Goal: Book appointment/travel/reservation

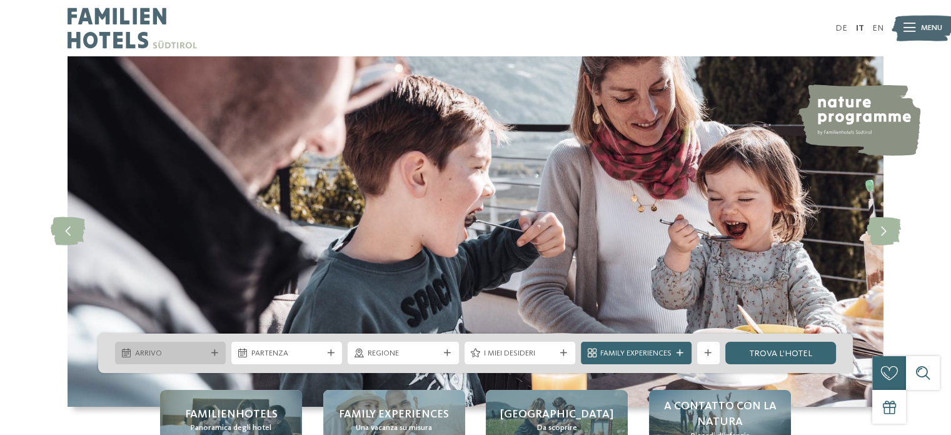
click at [171, 352] on span "Arrivo" at bounding box center [170, 353] width 71 height 11
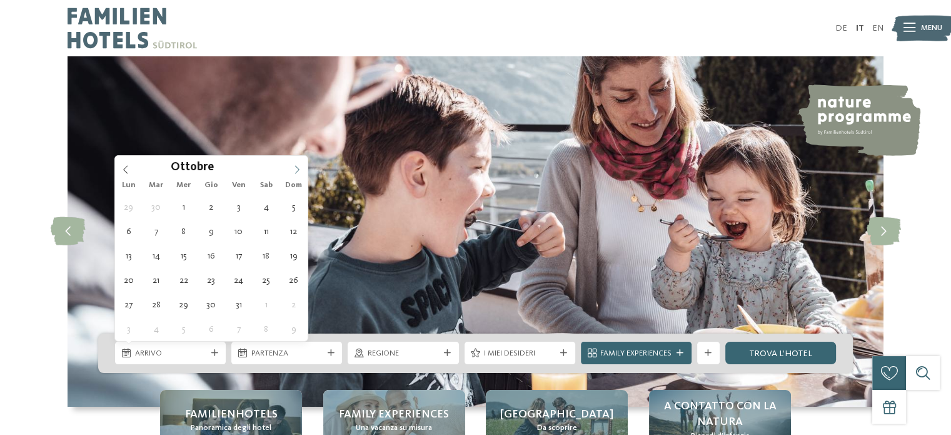
click at [296, 165] on icon at bounding box center [297, 169] width 9 height 9
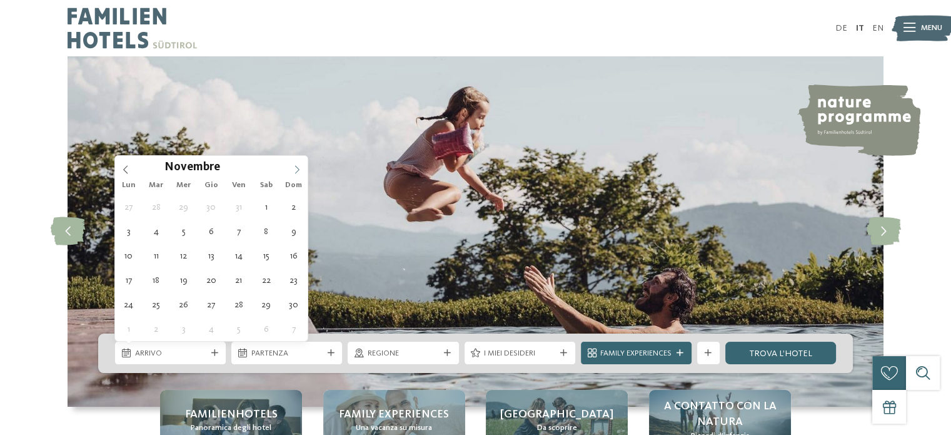
click at [296, 165] on icon at bounding box center [297, 169] width 9 height 9
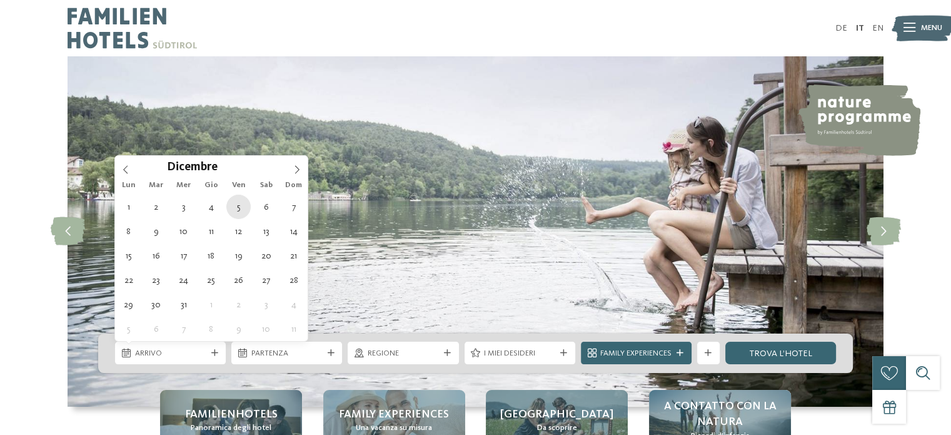
type div "05.12.2025"
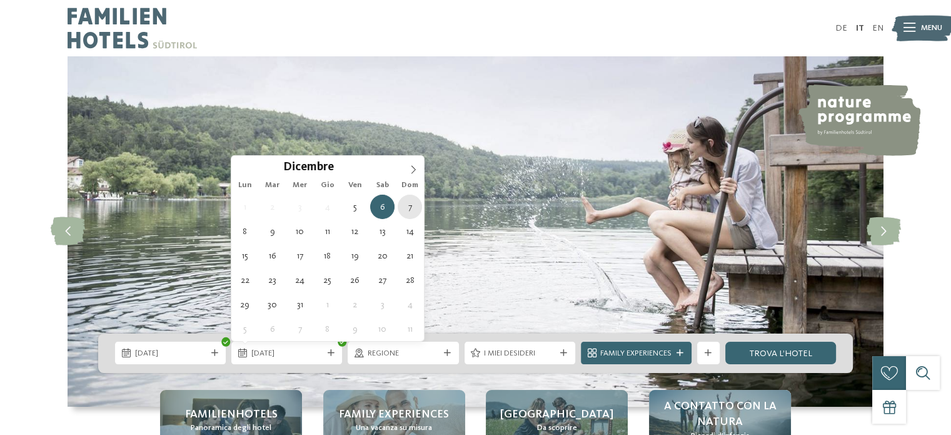
type div "07.12.2025"
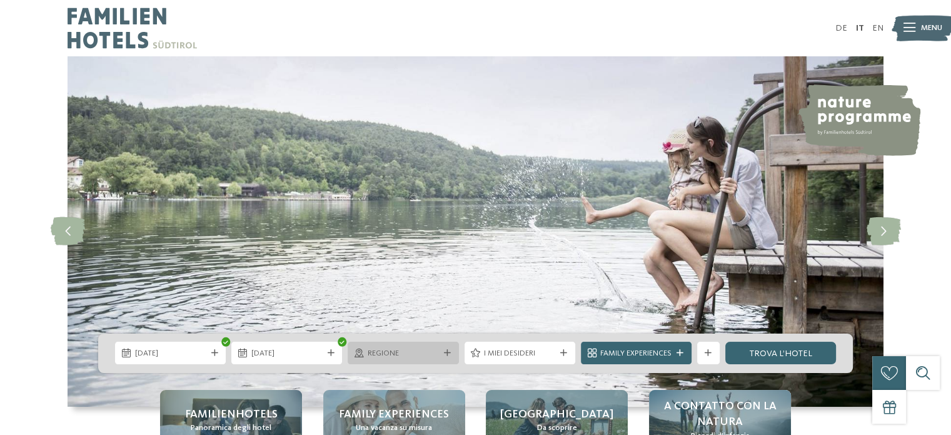
click at [392, 350] on span "Regione" at bounding box center [403, 353] width 71 height 11
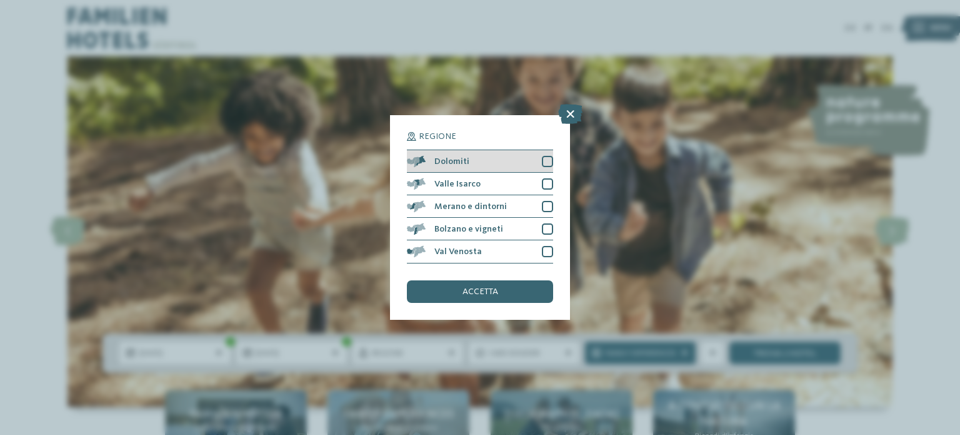
click at [545, 162] on div at bounding box center [547, 161] width 11 height 11
click at [485, 286] on div "accetta" at bounding box center [480, 291] width 146 height 23
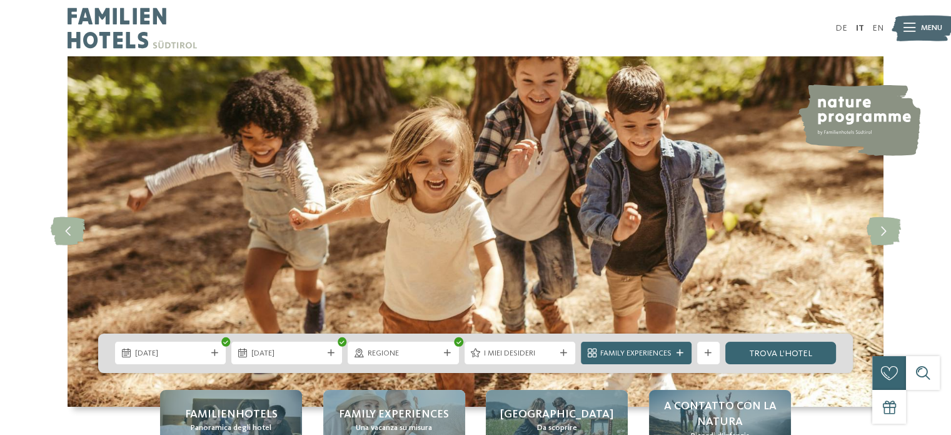
click at [530, 354] on span "I miei desideri" at bounding box center [519, 353] width 71 height 11
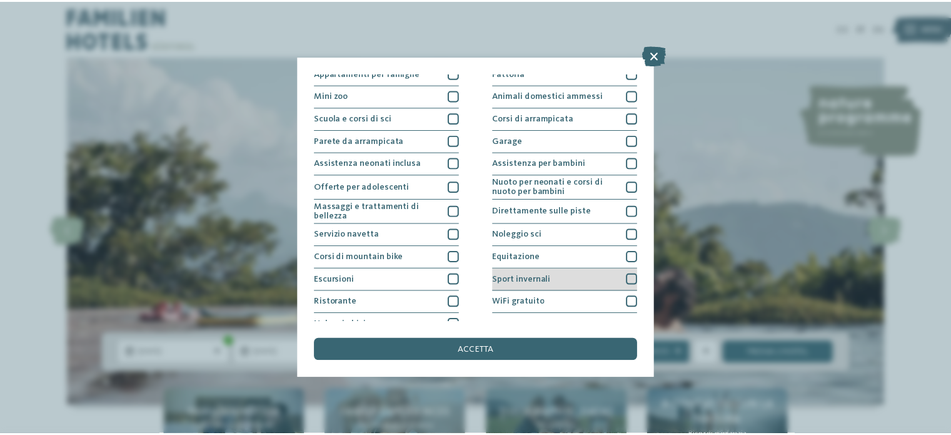
scroll to position [157, 0]
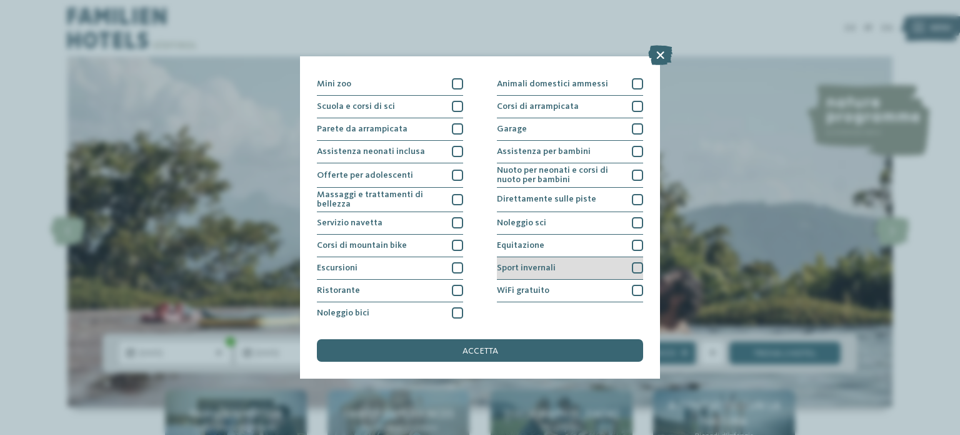
click at [632, 266] on div at bounding box center [637, 267] width 11 height 11
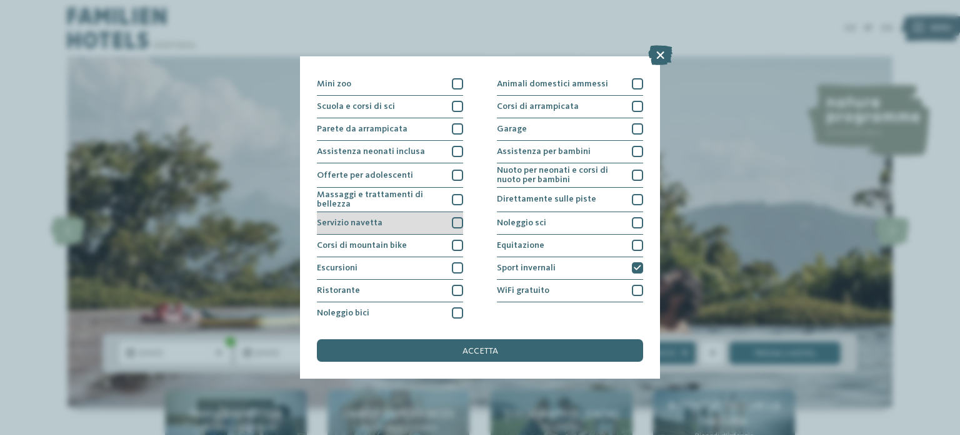
click at [453, 218] on div at bounding box center [457, 222] width 11 height 11
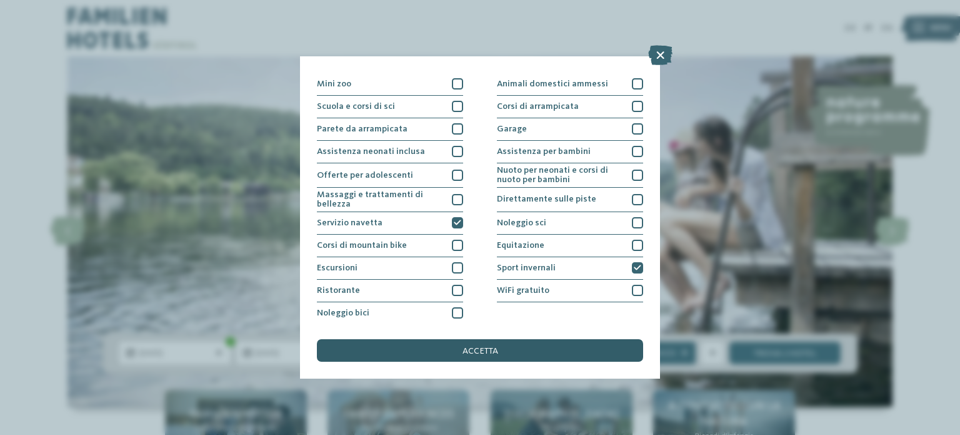
click at [471, 350] on span "accetta" at bounding box center [481, 350] width 36 height 9
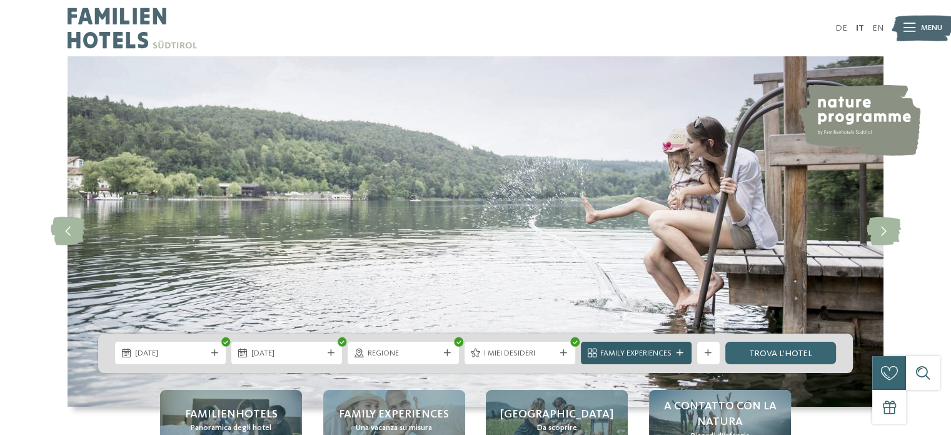
click at [665, 353] on span "Family Experiences" at bounding box center [635, 353] width 71 height 11
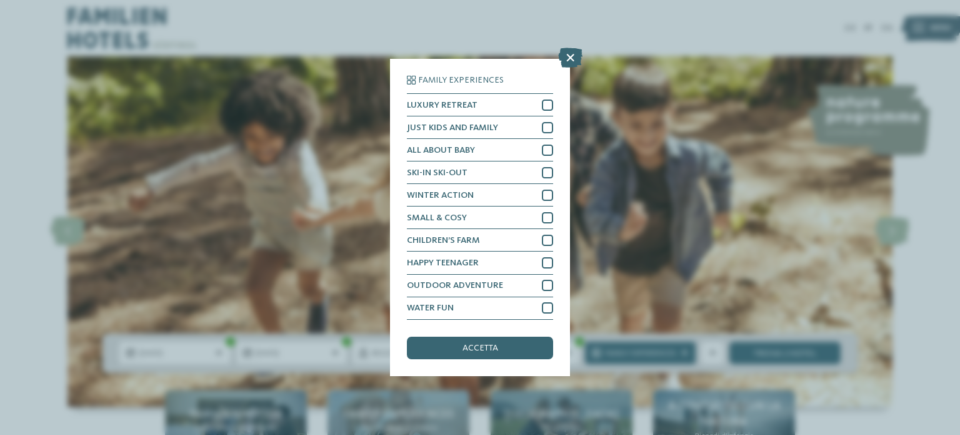
drag, startPoint x: 571, startPoint y: 58, endPoint x: 556, endPoint y: 71, distance: 20.8
click at [570, 58] on icon at bounding box center [570, 58] width 24 height 20
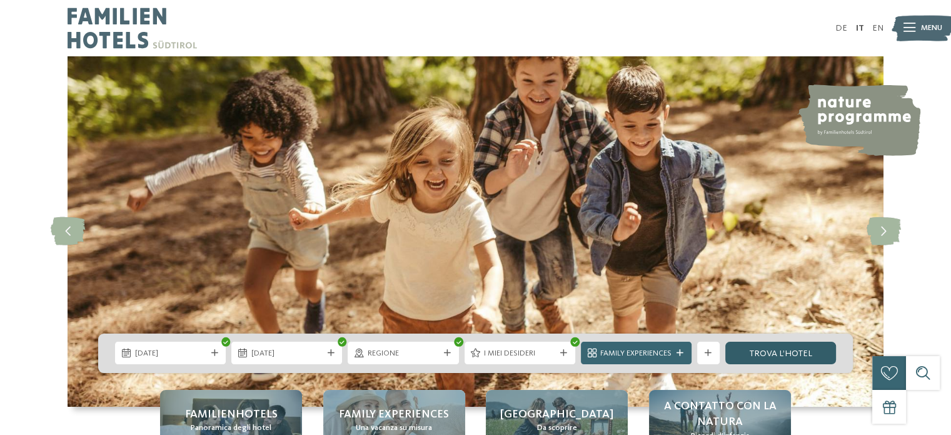
click at [776, 348] on link "trova l’hotel" at bounding box center [780, 352] width 111 height 23
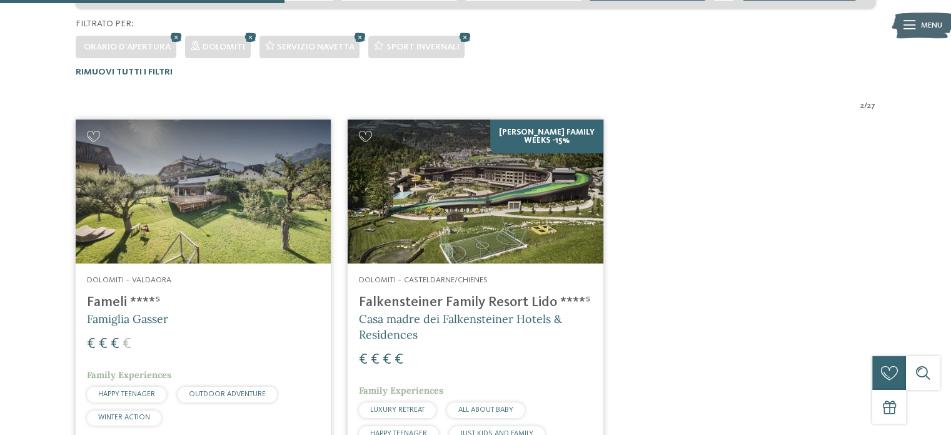
scroll to position [299, 0]
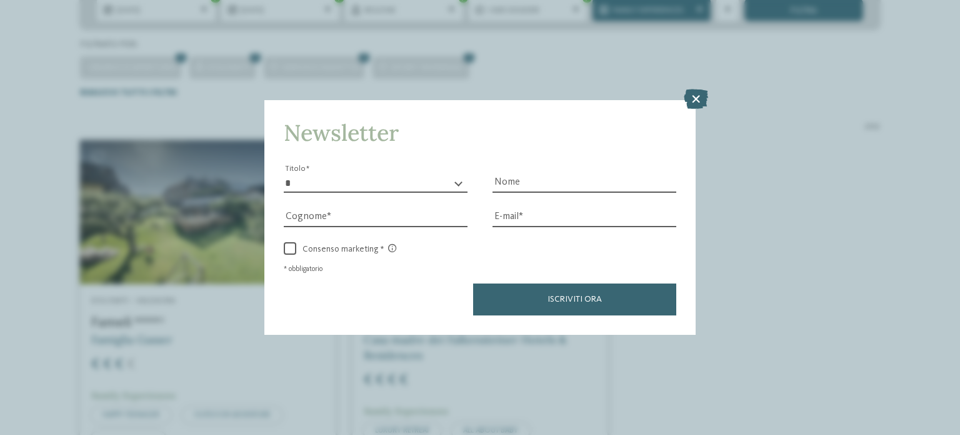
click at [701, 99] on icon at bounding box center [696, 99] width 24 height 20
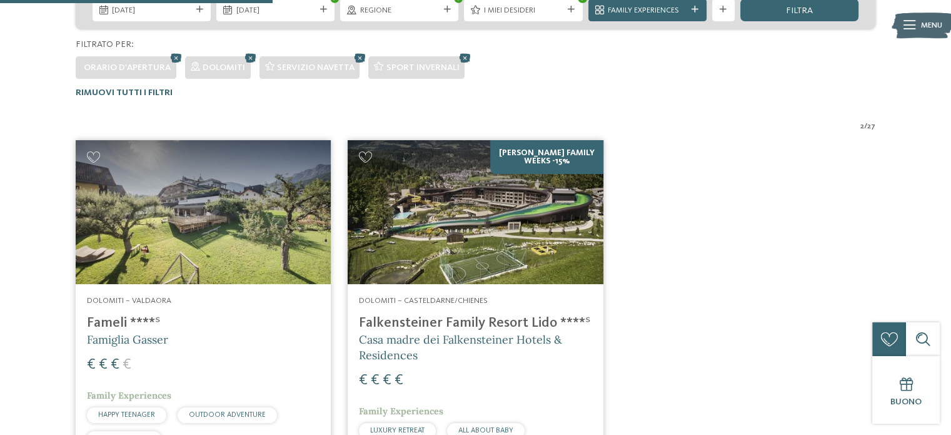
click at [260, 227] on img at bounding box center [203, 212] width 255 height 144
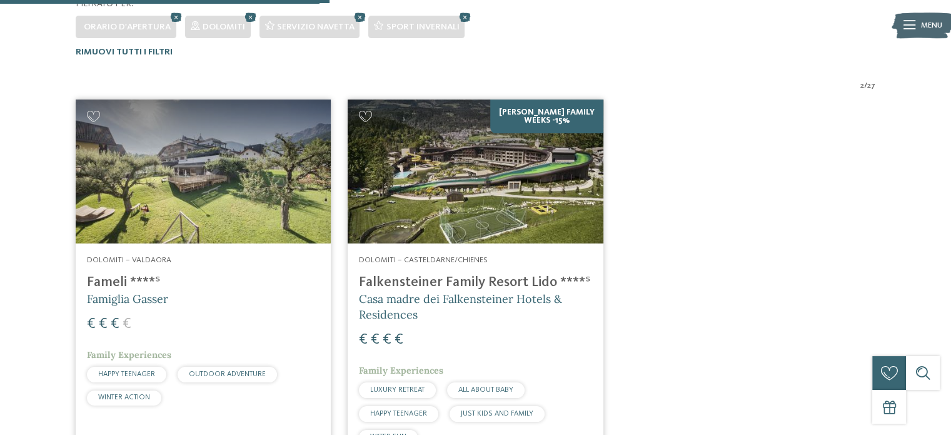
scroll to position [362, 0]
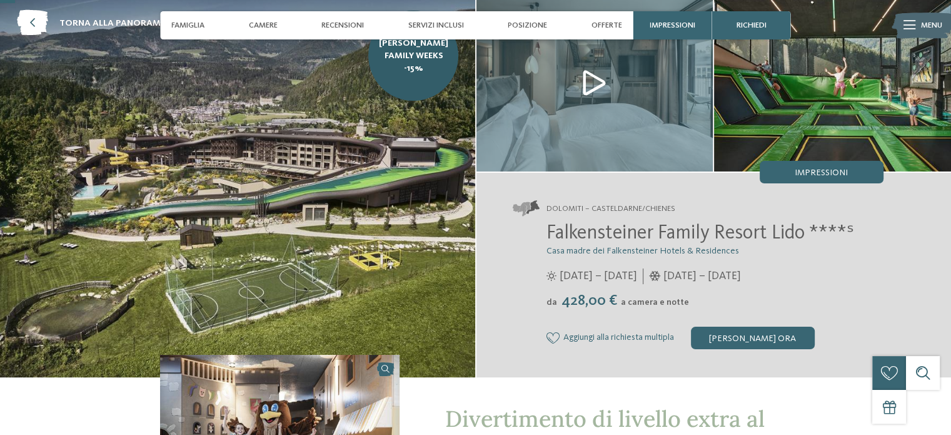
drag, startPoint x: 564, startPoint y: 301, endPoint x: 606, endPoint y: 299, distance: 42.6
click at [606, 299] on span "428,00 €" at bounding box center [588, 300] width 61 height 15
click at [621, 299] on span "a camera e notte" at bounding box center [655, 302] width 68 height 9
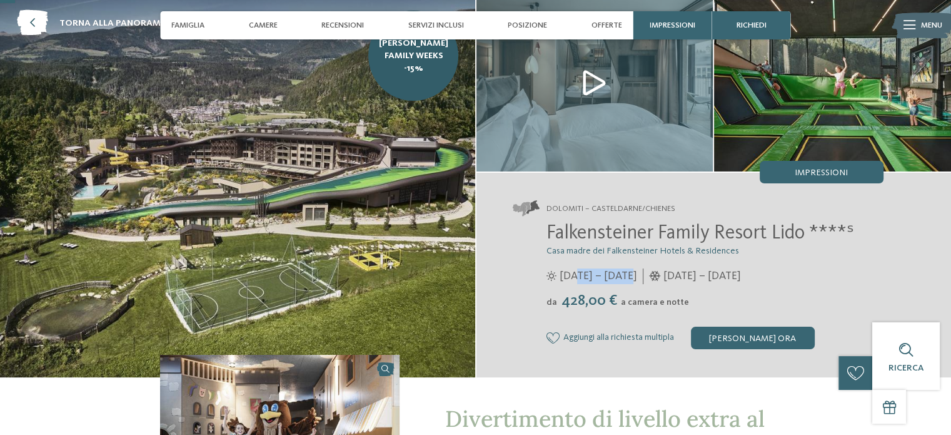
drag, startPoint x: 583, startPoint y: 272, endPoint x: 628, endPoint y: 275, distance: 45.1
click at [628, 275] on span "03/07/2025 – 16/11/2025" at bounding box center [599, 276] width 78 height 16
click at [582, 283] on span "03/07/2025 – 16/11/2025" at bounding box center [599, 276] width 78 height 16
drag, startPoint x: 652, startPoint y: 277, endPoint x: 606, endPoint y: 277, distance: 45.6
click at [606, 277] on span "03/07/2025 – 16/11/2025" at bounding box center [599, 276] width 78 height 16
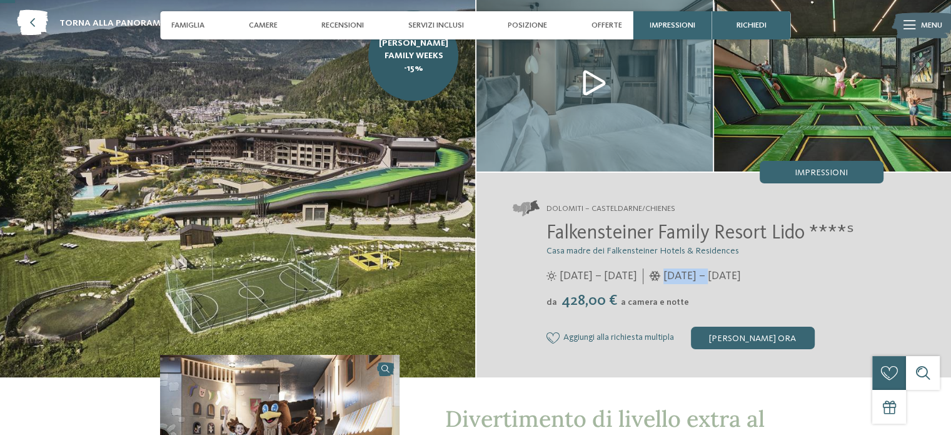
drag, startPoint x: 698, startPoint y: 277, endPoint x: 743, endPoint y: 277, distance: 45.0
click at [741, 277] on span "04/12/2025 – 07/06/2026" at bounding box center [702, 276] width 78 height 16
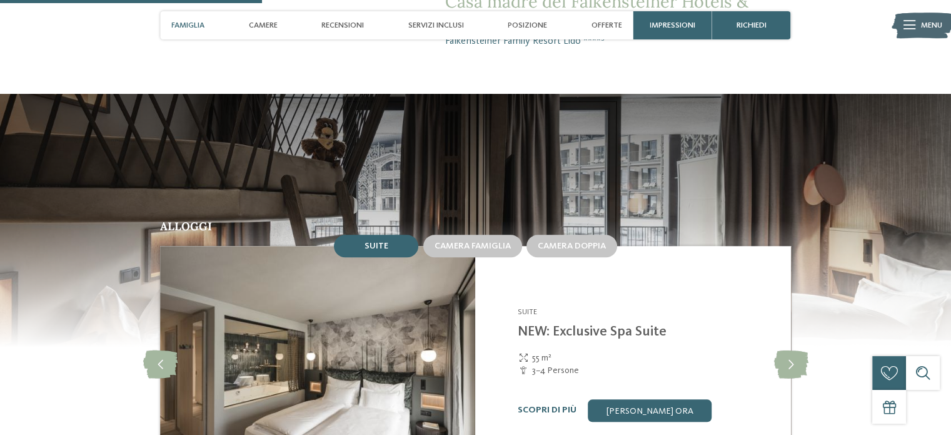
scroll to position [1125, 0]
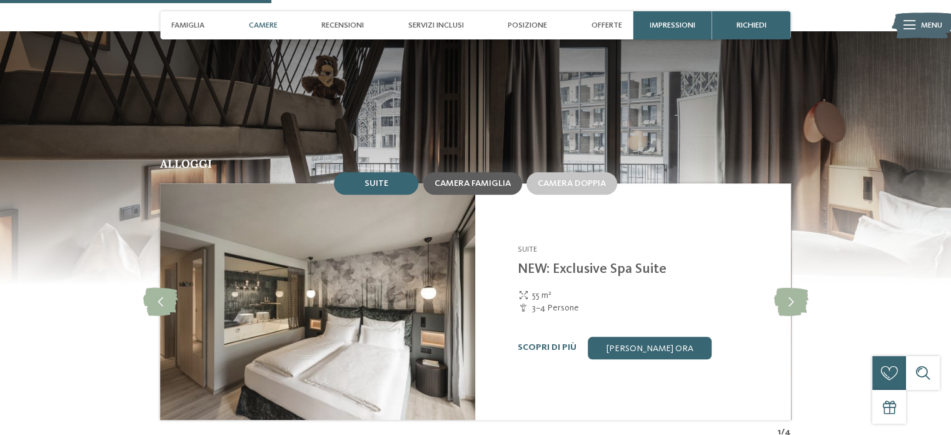
click at [483, 179] on span "Camera famiglia" at bounding box center [473, 183] width 76 height 9
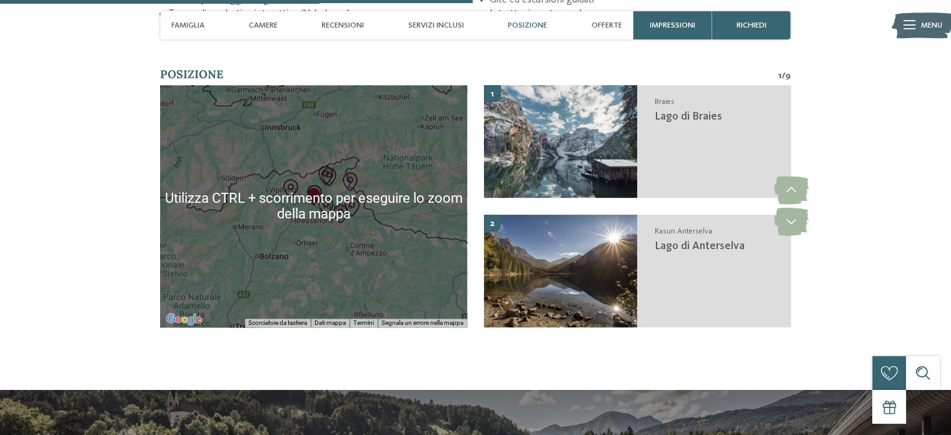
scroll to position [2001, 0]
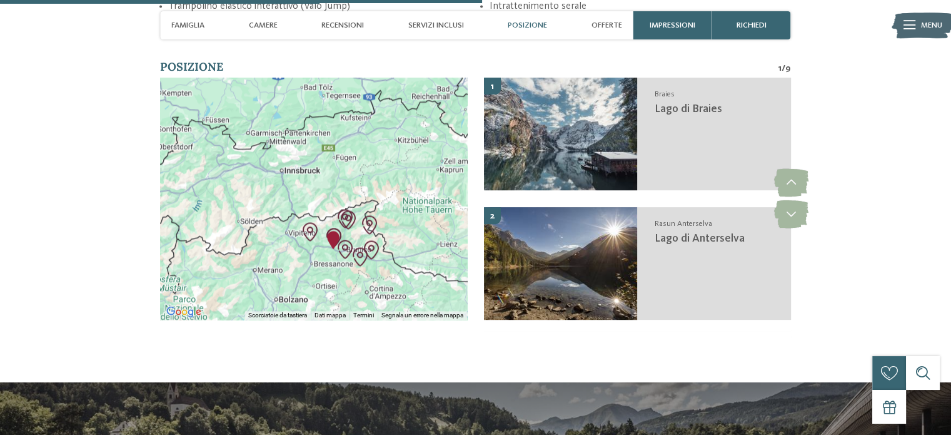
drag, startPoint x: 298, startPoint y: 225, endPoint x: 317, endPoint y: 266, distance: 45.6
click at [317, 266] on div at bounding box center [313, 199] width 307 height 242
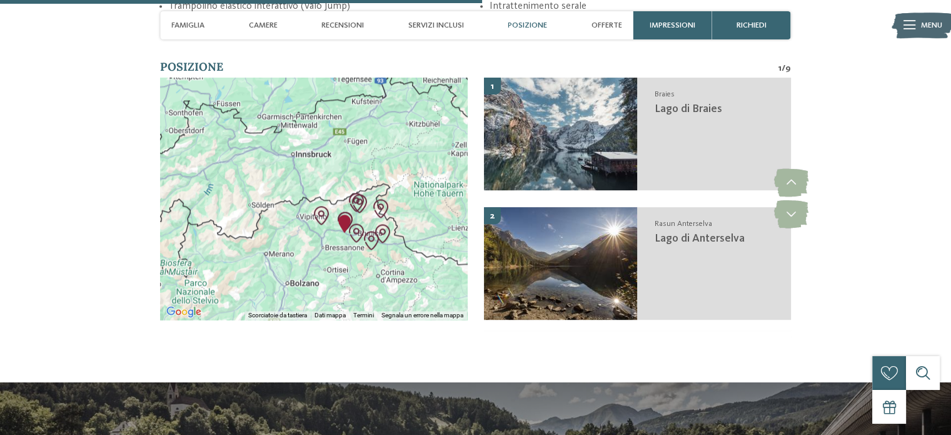
click at [328, 241] on div at bounding box center [313, 199] width 307 height 242
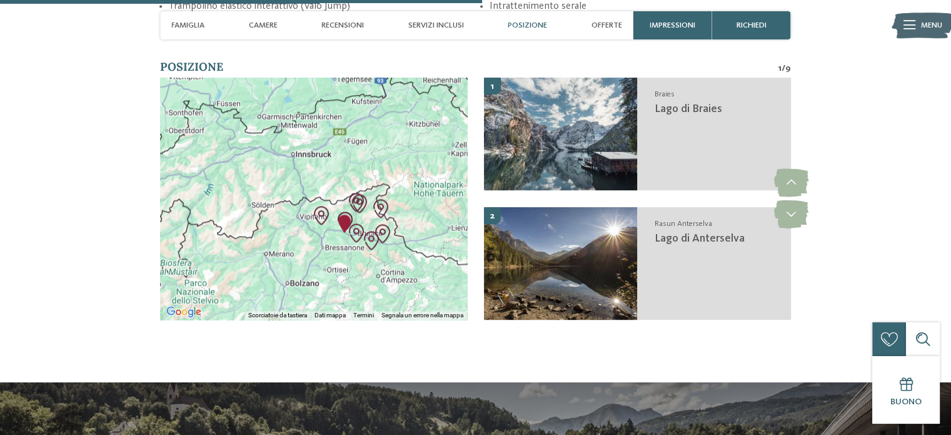
click at [328, 241] on div at bounding box center [313, 199] width 307 height 242
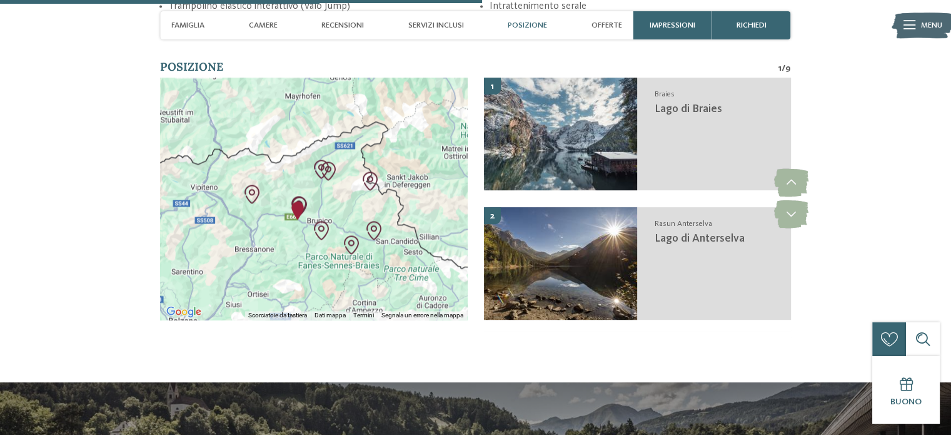
drag, startPoint x: 333, startPoint y: 225, endPoint x: 263, endPoint y: 232, distance: 70.4
click at [263, 232] on div at bounding box center [313, 199] width 307 height 242
click at [264, 229] on div at bounding box center [313, 199] width 307 height 242
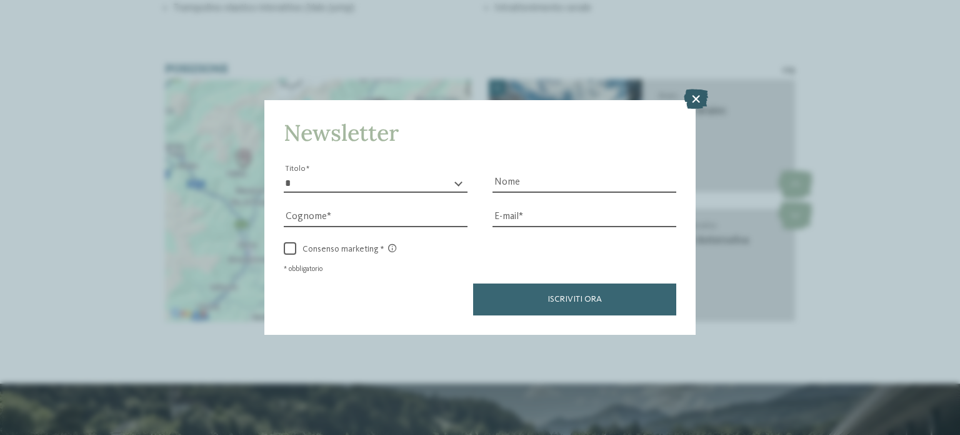
click at [695, 99] on icon at bounding box center [696, 99] width 24 height 20
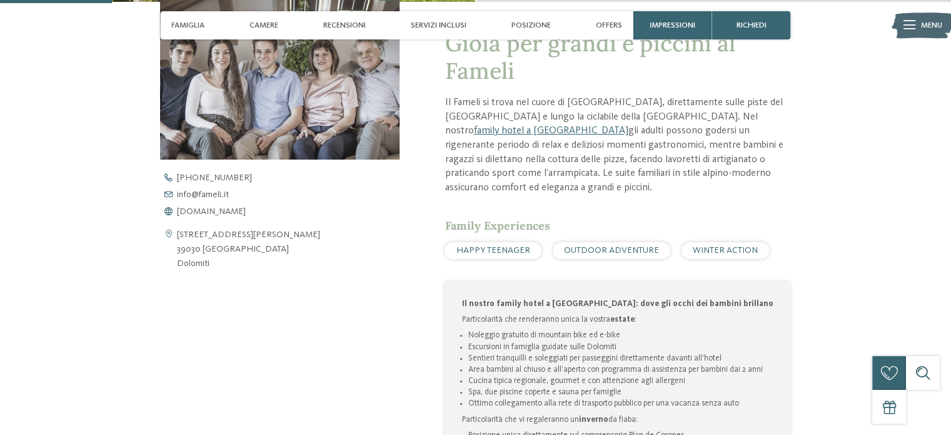
scroll to position [375, 0]
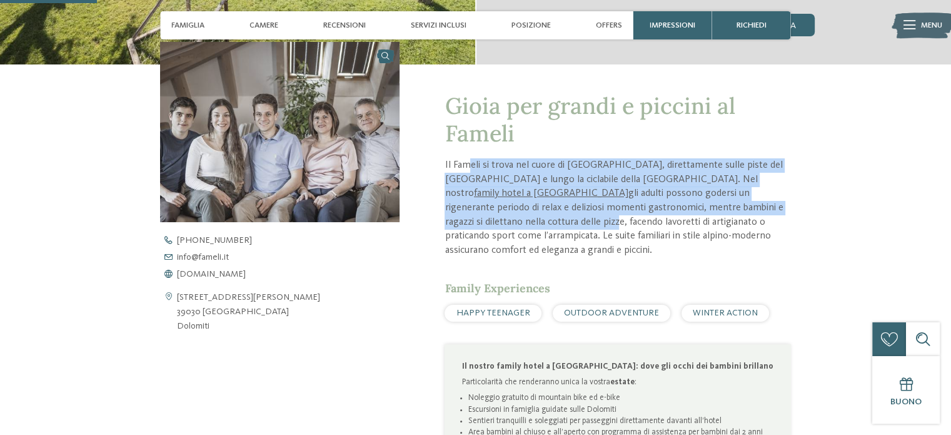
drag, startPoint x: 471, startPoint y: 165, endPoint x: 749, endPoint y: 207, distance: 281.3
click at [749, 207] on p "Il Fameli si trova nel cuore di [GEOGRAPHIC_DATA], direttamente sulle piste del…" at bounding box center [618, 207] width 346 height 99
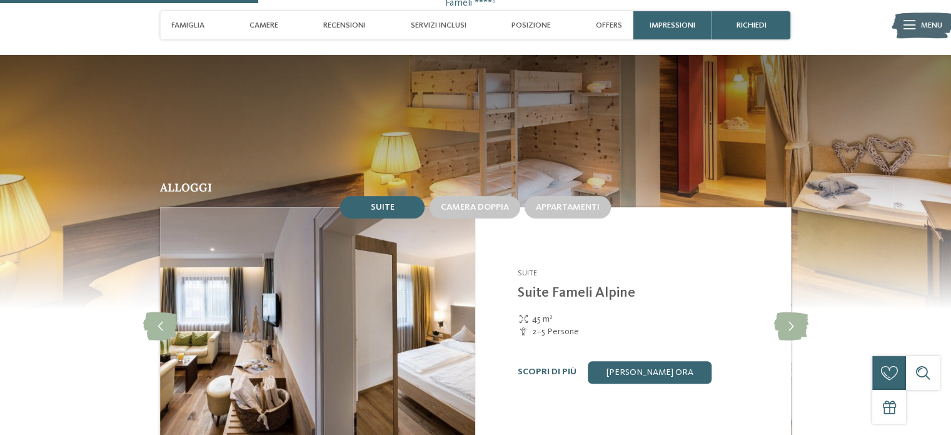
scroll to position [1000, 0]
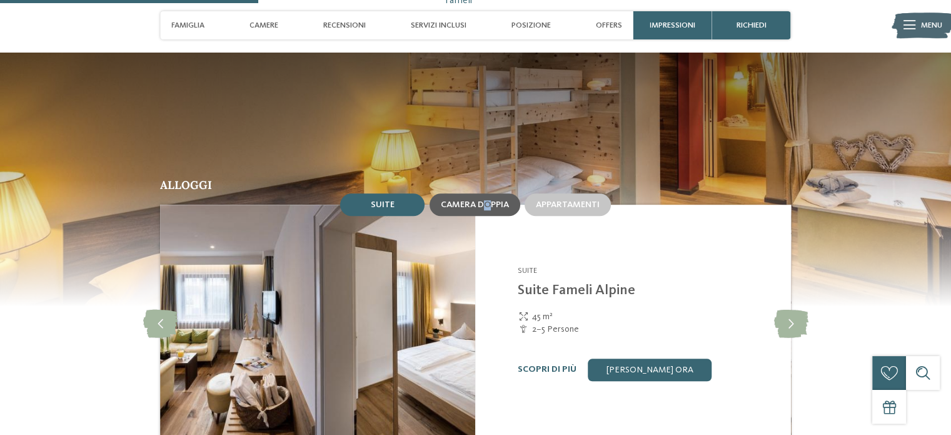
click at [486, 200] on span "Camera doppia" at bounding box center [475, 204] width 68 height 9
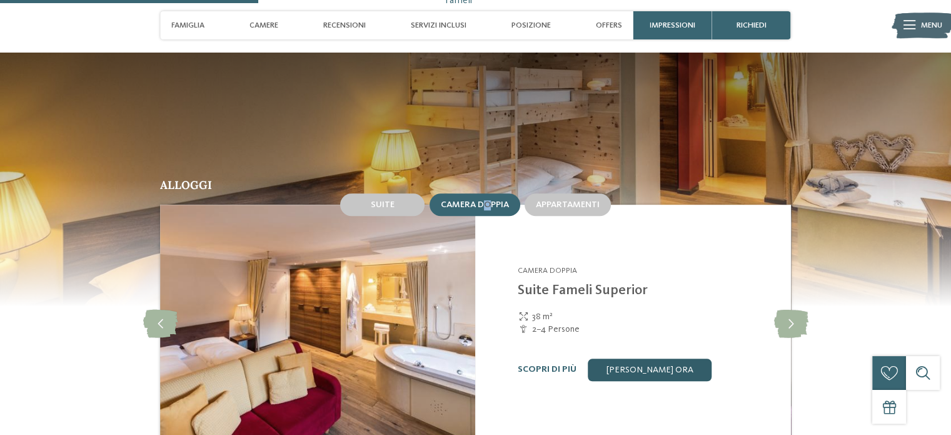
click at [650, 358] on link "[PERSON_NAME] ora" at bounding box center [650, 369] width 124 height 23
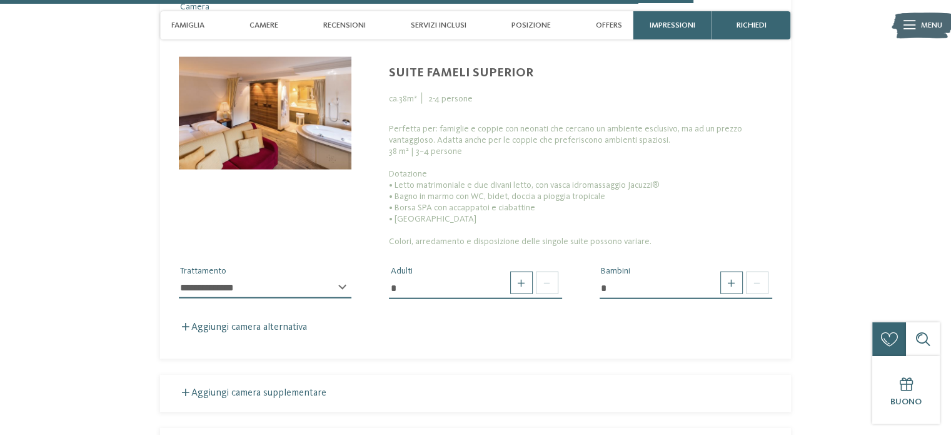
scroll to position [2899, 0]
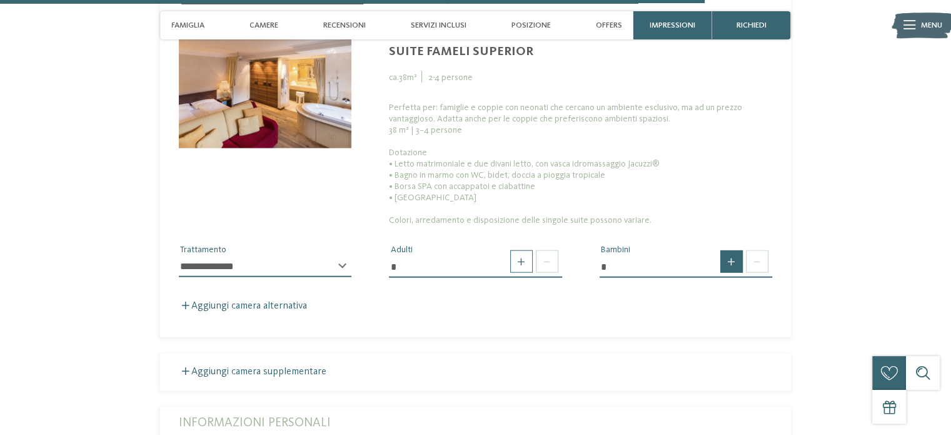
click at [737, 250] on span at bounding box center [731, 261] width 23 height 23
type input "*"
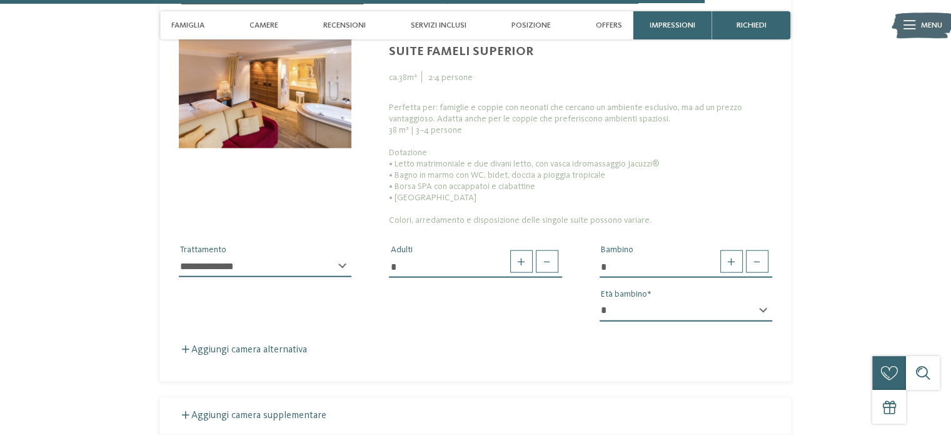
click at [755, 300] on select "* * * * * * * * * * * ** ** ** ** ** ** ** **" at bounding box center [686, 310] width 173 height 21
select select "*"
click at [600, 300] on select "* * * * * * * * * * * ** ** ** ** ** ** ** **" at bounding box center [686, 310] width 173 height 21
click at [339, 256] on select "**********" at bounding box center [265, 266] width 173 height 21
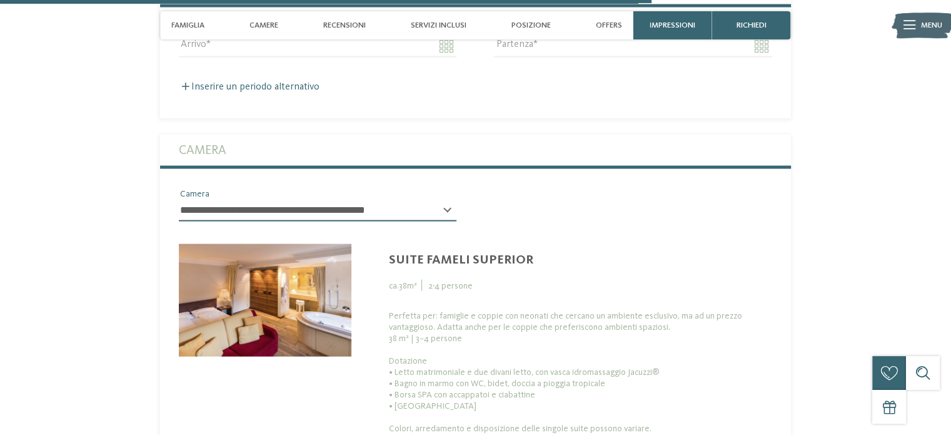
scroll to position [2711, 0]
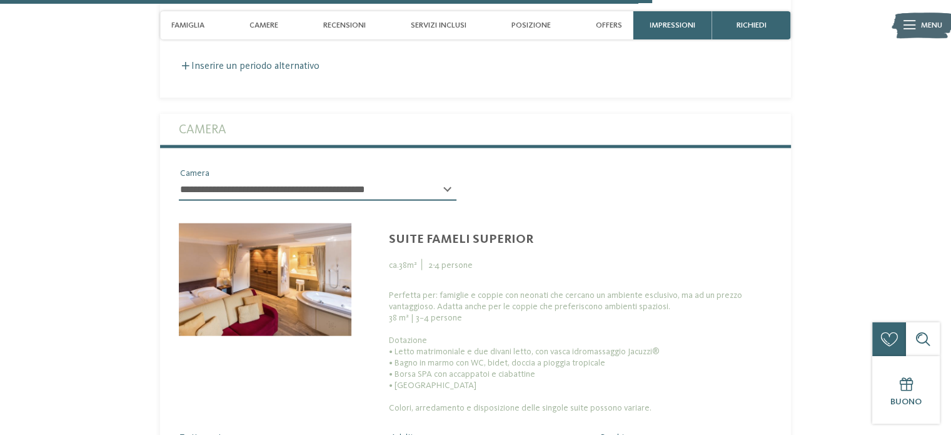
click at [443, 179] on div "**********" at bounding box center [318, 194] width 278 height 31
click at [448, 179] on div "**********" at bounding box center [318, 194] width 278 height 31
click at [446, 179] on div "**********" at bounding box center [318, 194] width 278 height 31
click at [374, 179] on select "**********" at bounding box center [318, 189] width 278 height 21
click at [623, 128] on div "**********" at bounding box center [475, 329] width 631 height 430
